Goal: Transaction & Acquisition: Purchase product/service

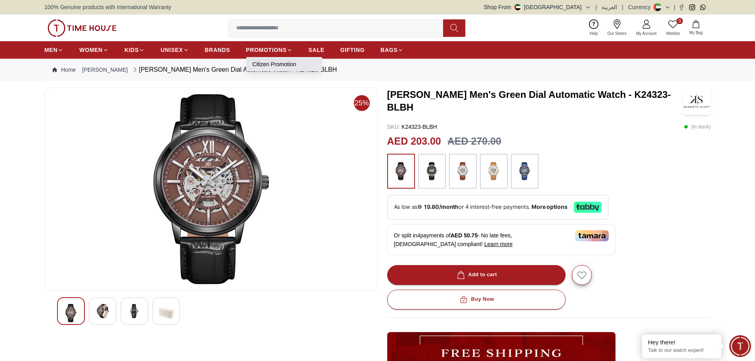
click at [275, 65] on link "Citizen Promotion" at bounding box center [284, 64] width 63 height 8
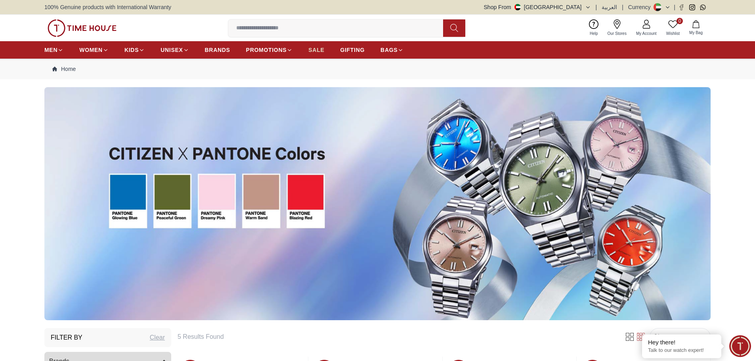
click at [320, 49] on span "SALE" at bounding box center [317, 50] width 16 height 8
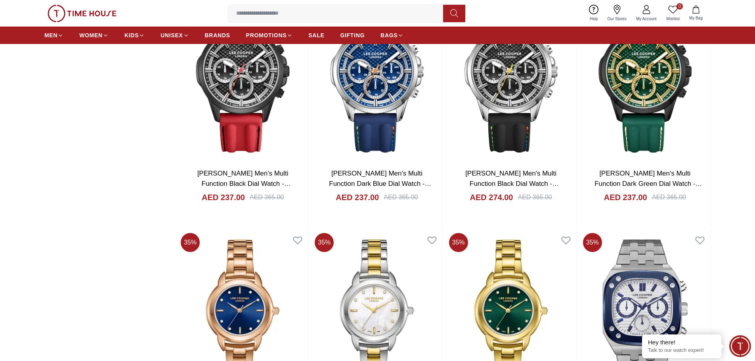
scroll to position [1071, 0]
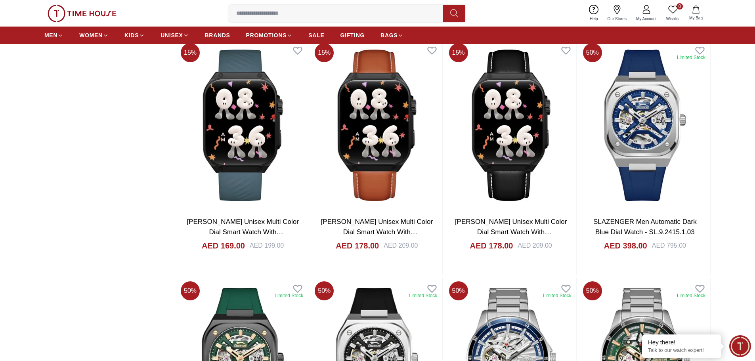
scroll to position [2221, 0]
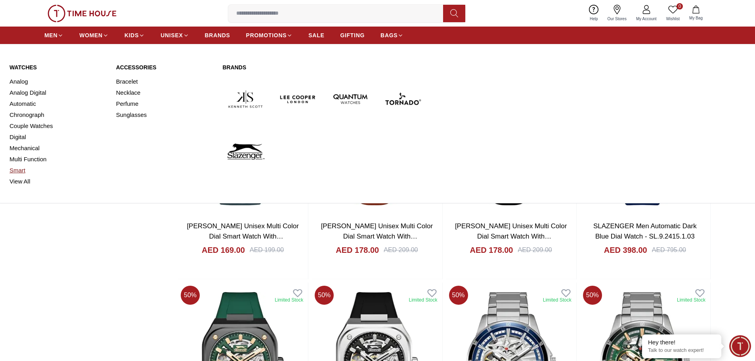
click at [13, 171] on link "Smart" at bounding box center [58, 170] width 97 height 11
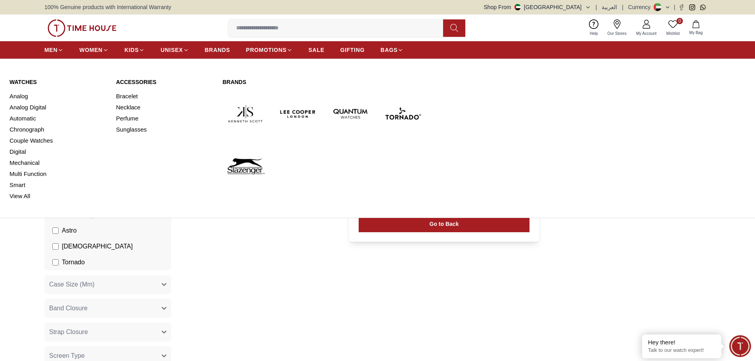
click at [23, 79] on link "Watches" at bounding box center [58, 82] width 97 height 8
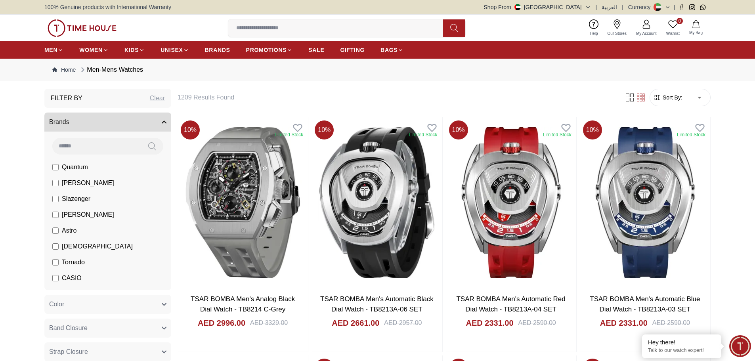
click at [674, 98] on span "Sort By:" at bounding box center [671, 98] width 21 height 8
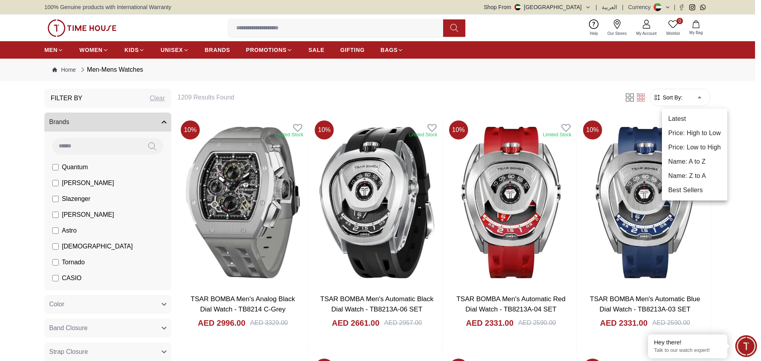
click at [708, 148] on li "Price: Low to High" at bounding box center [694, 147] width 65 height 14
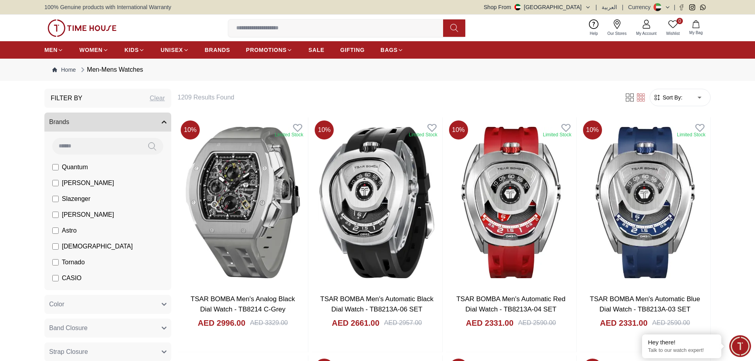
type input "*"
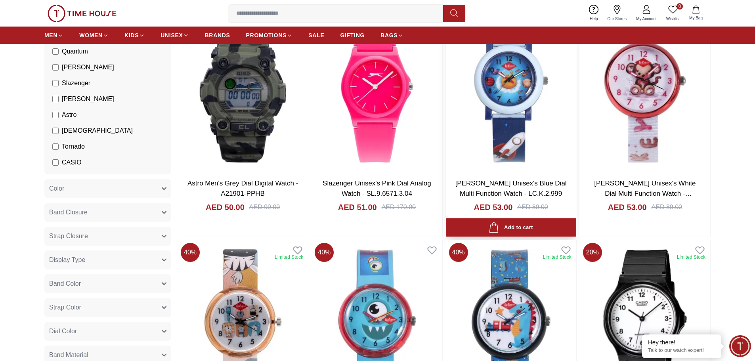
scroll to position [159, 0]
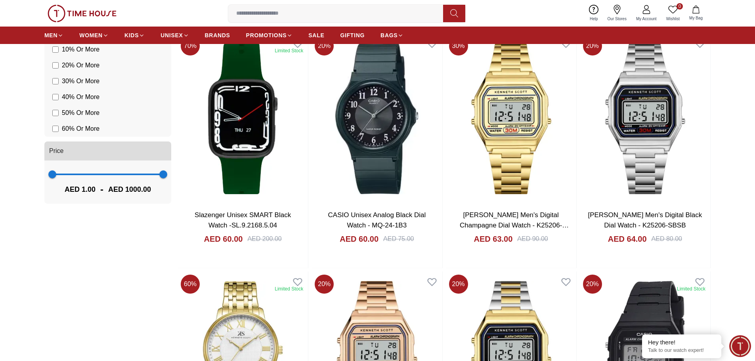
scroll to position [476, 0]
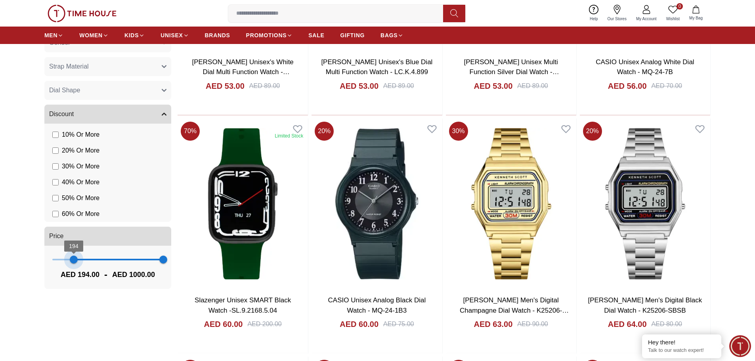
type input "***"
drag, startPoint x: 52, startPoint y: 259, endPoint x: 72, endPoint y: 261, distance: 19.9
click at [72, 261] on span "179" at bounding box center [72, 260] width 8 height 8
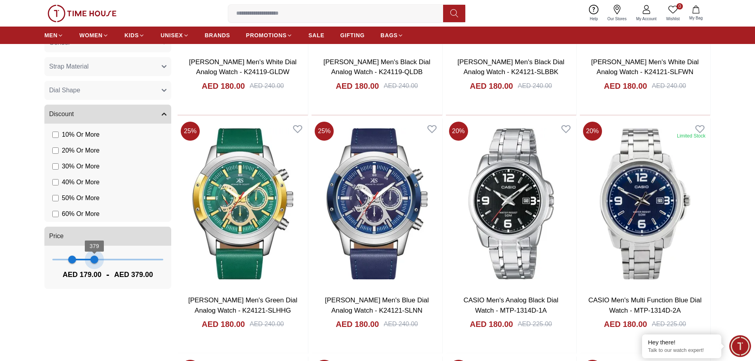
type input "***"
drag, startPoint x: 159, startPoint y: 261, endPoint x: 97, endPoint y: 262, distance: 62.3
click at [97, 262] on span "401" at bounding box center [97, 260] width 8 height 8
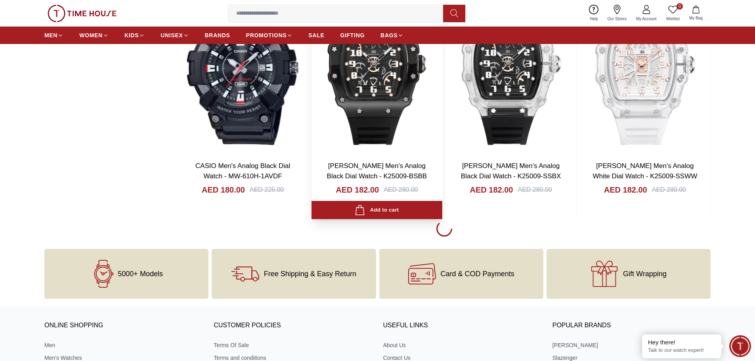
scroll to position [1110, 0]
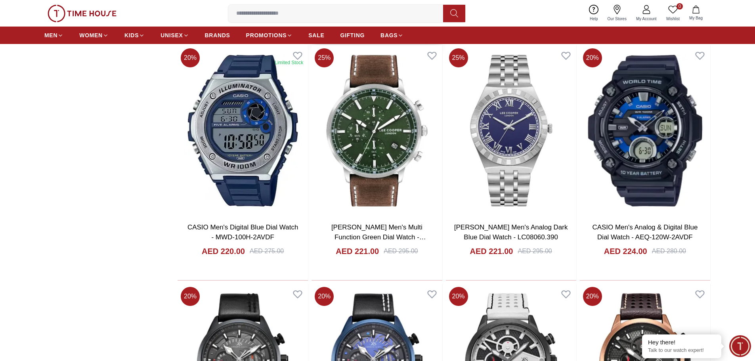
scroll to position [2934, 0]
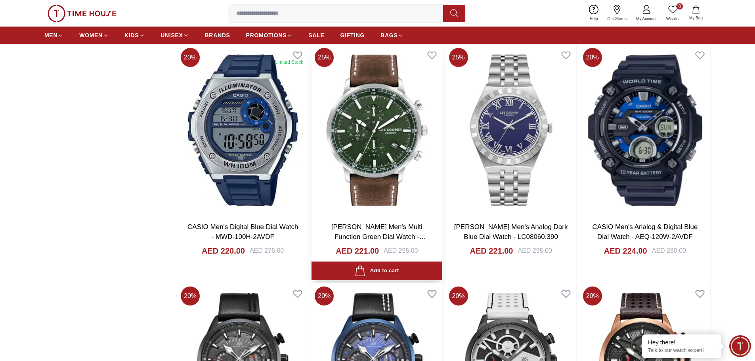
click at [368, 116] on img at bounding box center [377, 130] width 130 height 171
